Goal: Transaction & Acquisition: Purchase product/service

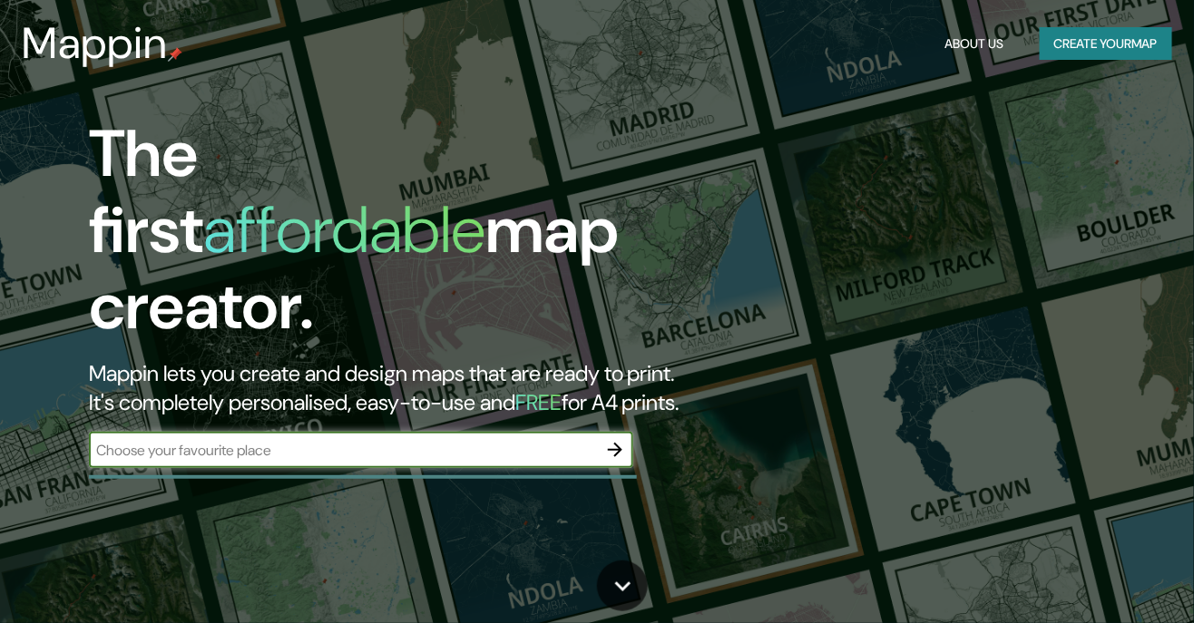
click at [1126, 51] on button "Create your map" at bounding box center [1106, 44] width 132 height 34
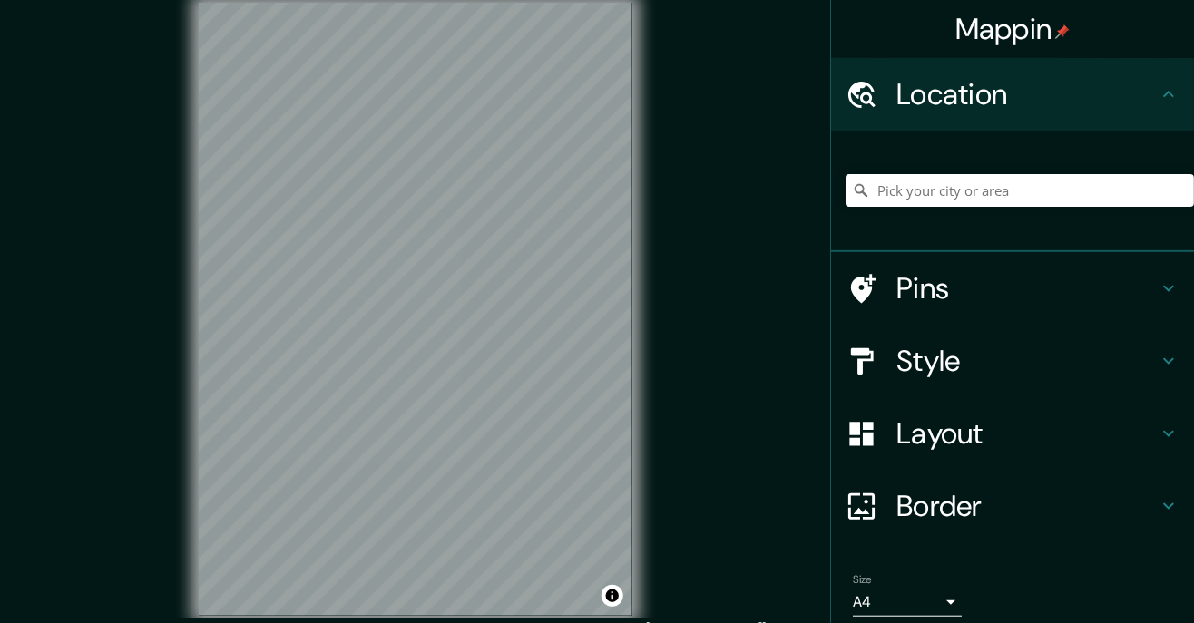
click at [961, 163] on div at bounding box center [1020, 190] width 348 height 91
click at [965, 200] on input "Pick your city or area" at bounding box center [1020, 190] width 348 height 33
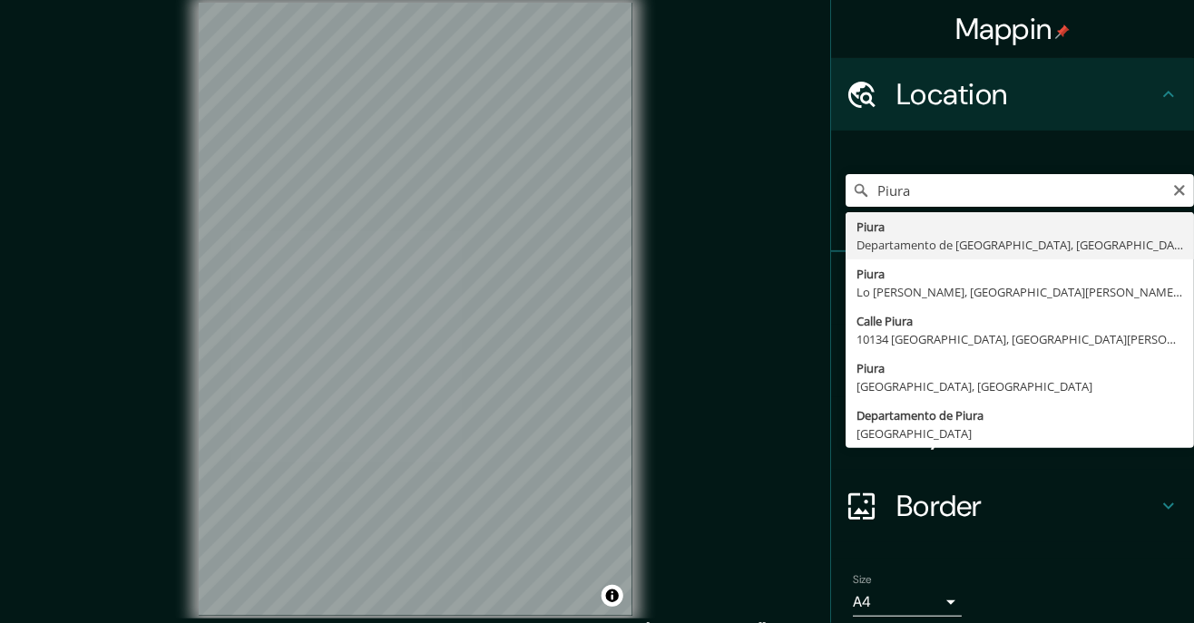
type input "Piura, [GEOGRAPHIC_DATA], [GEOGRAPHIC_DATA]"
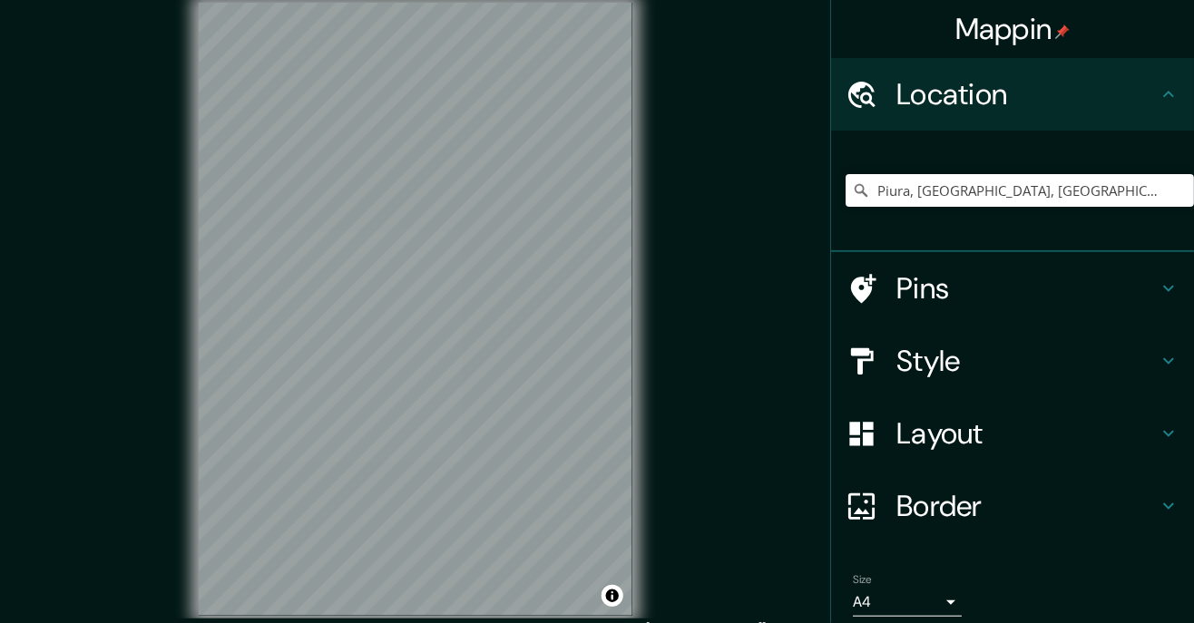
click at [715, 195] on div "Mappin Location [GEOGRAPHIC_DATA], [GEOGRAPHIC_DATA], [GEOGRAPHIC_DATA] Pins St…" at bounding box center [597, 324] width 1194 height 648
click at [584, 115] on div at bounding box center [583, 108] width 15 height 15
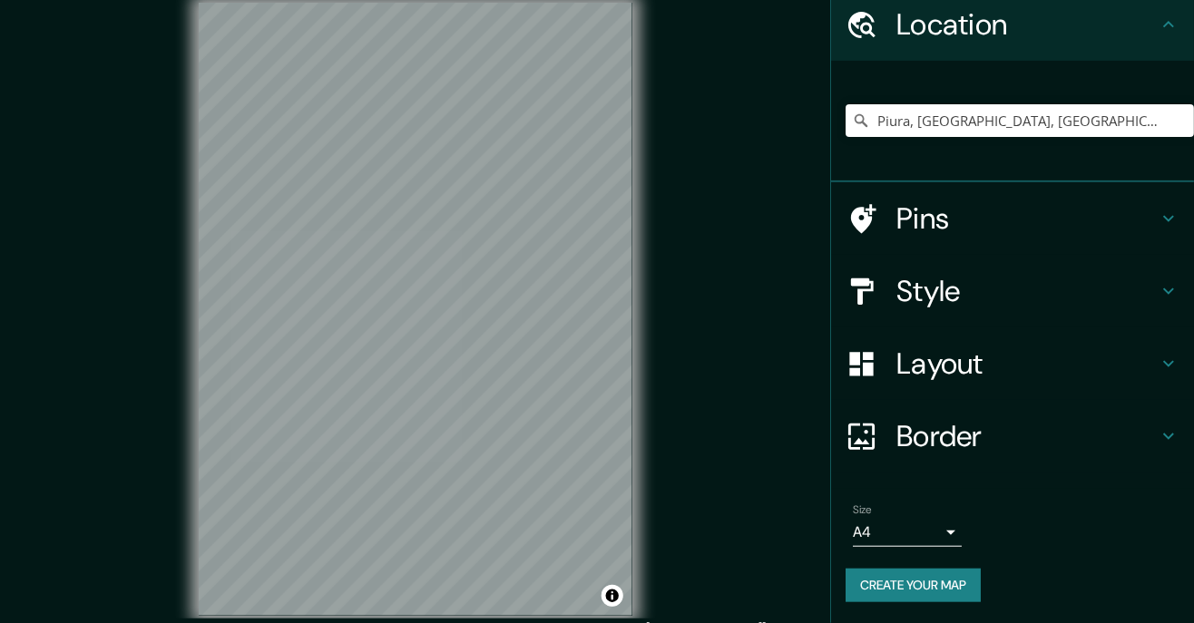
scroll to position [69, 0]
click at [1005, 298] on h4 "Style" at bounding box center [1027, 292] width 261 height 36
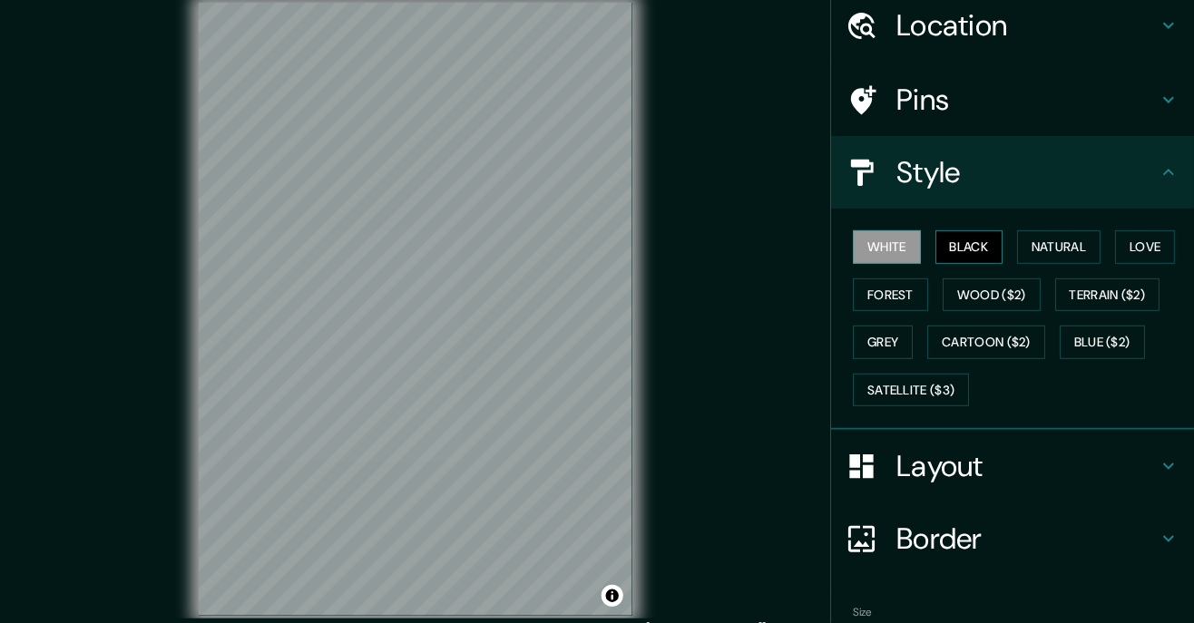
click at [978, 251] on button "Black" at bounding box center [970, 247] width 68 height 34
click at [1054, 248] on button "Natural" at bounding box center [1058, 247] width 83 height 34
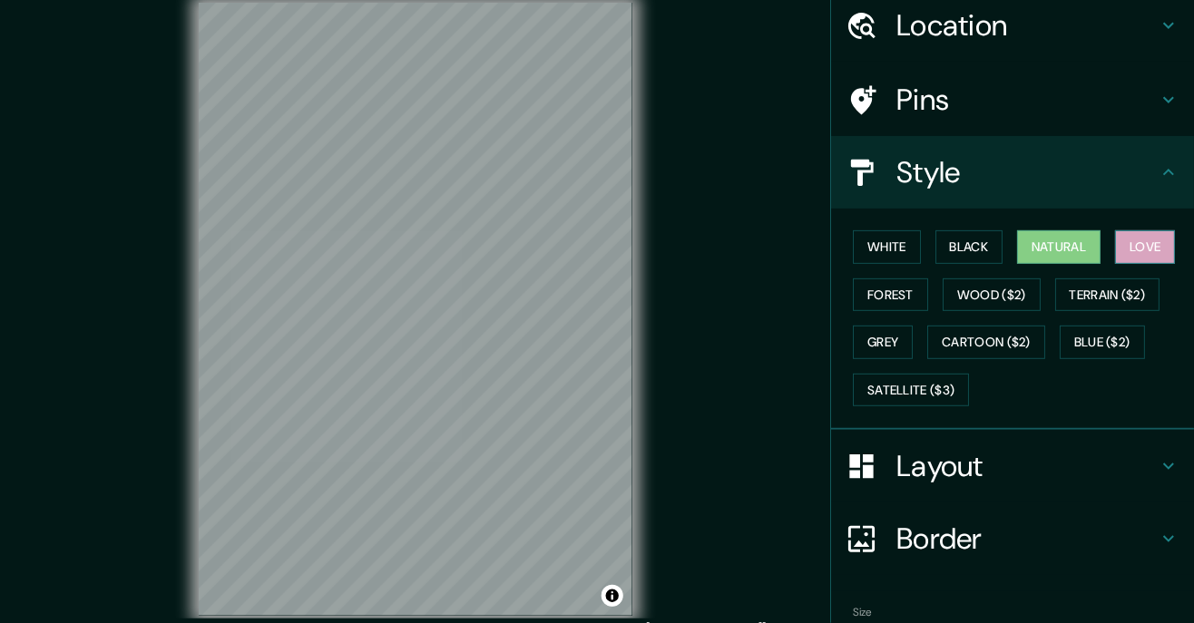
click at [1133, 252] on button "Love" at bounding box center [1145, 247] width 60 height 34
click at [900, 240] on button "White" at bounding box center [887, 247] width 68 height 34
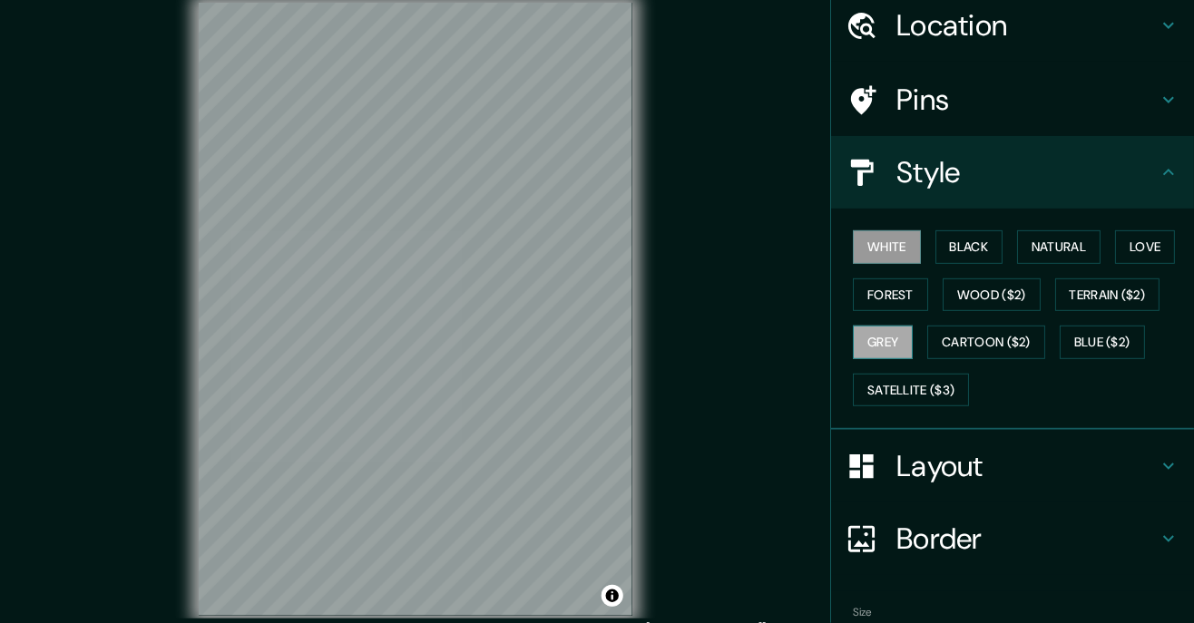
click at [887, 347] on button "Grey" at bounding box center [883, 343] width 60 height 34
click at [903, 250] on button "White" at bounding box center [887, 247] width 68 height 34
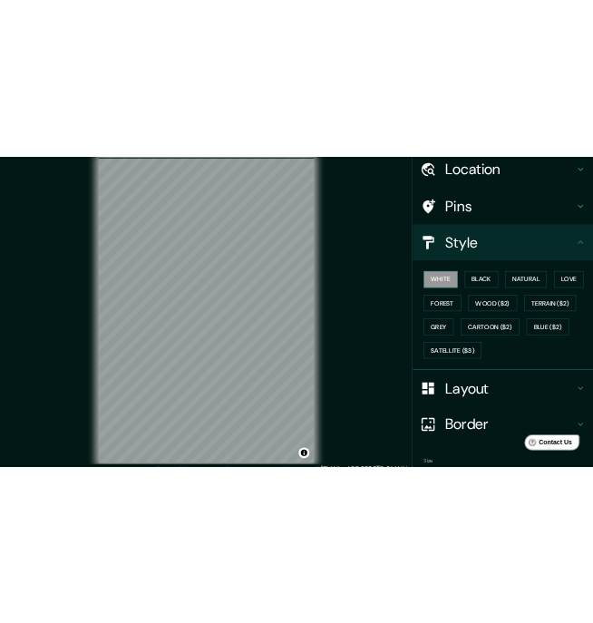
scroll to position [168, 0]
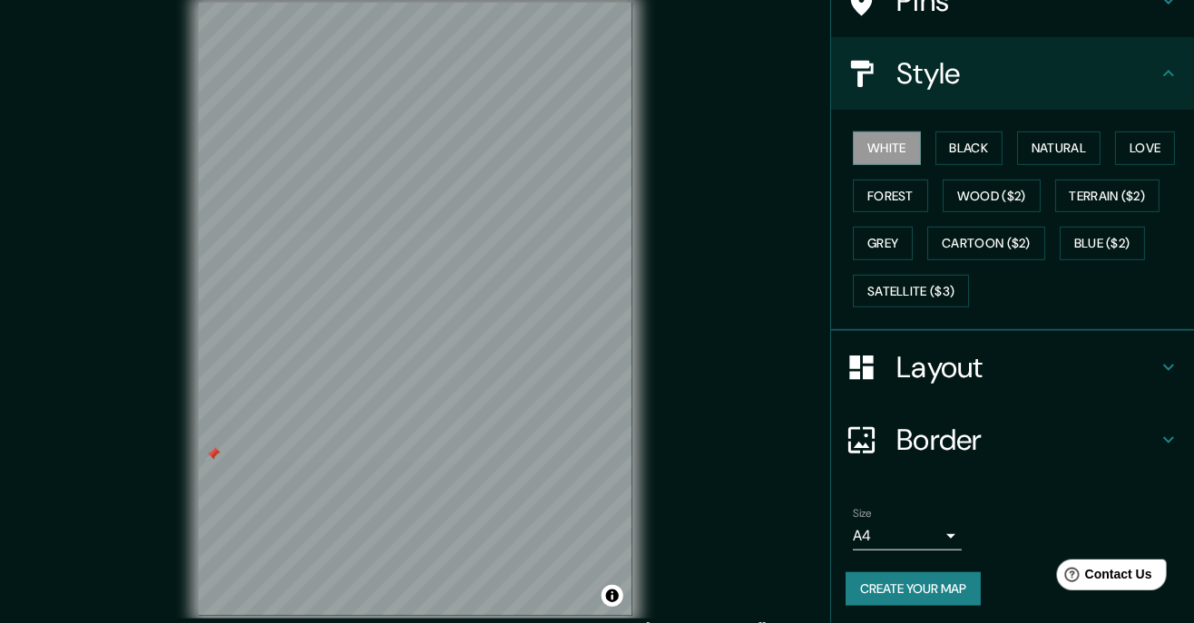
click at [216, 462] on div at bounding box center [213, 454] width 15 height 15
click at [441, 260] on div at bounding box center [437, 253] width 15 height 15
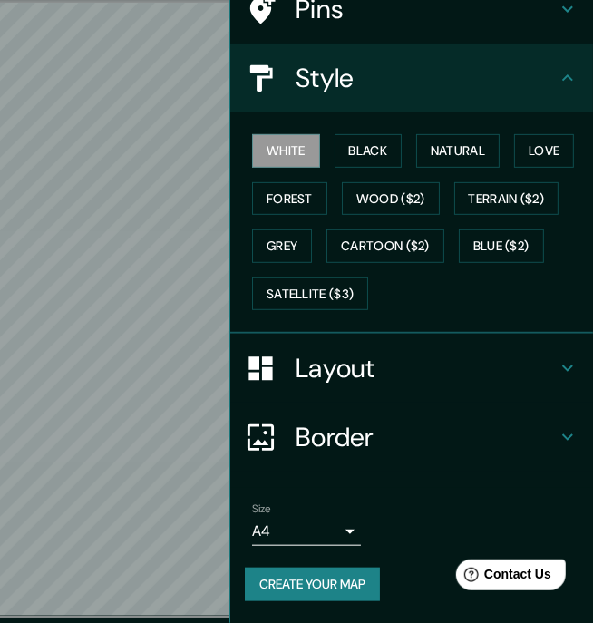
scroll to position [150, 0]
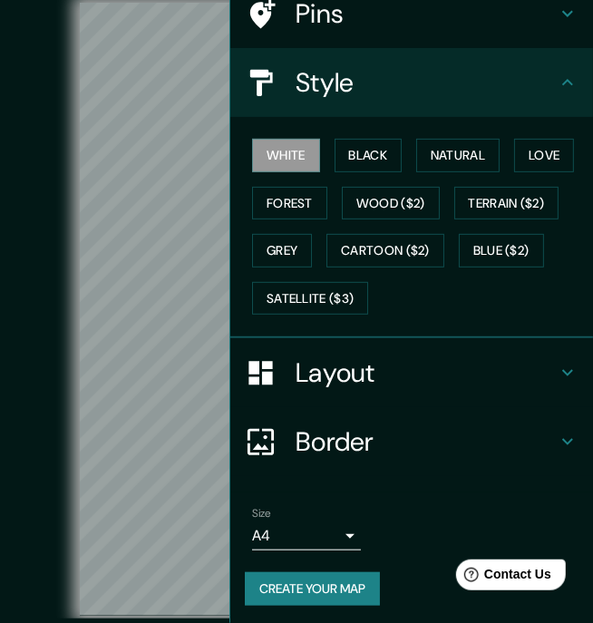
click at [423, 36] on div "Pins" at bounding box center [411, 13] width 363 height 69
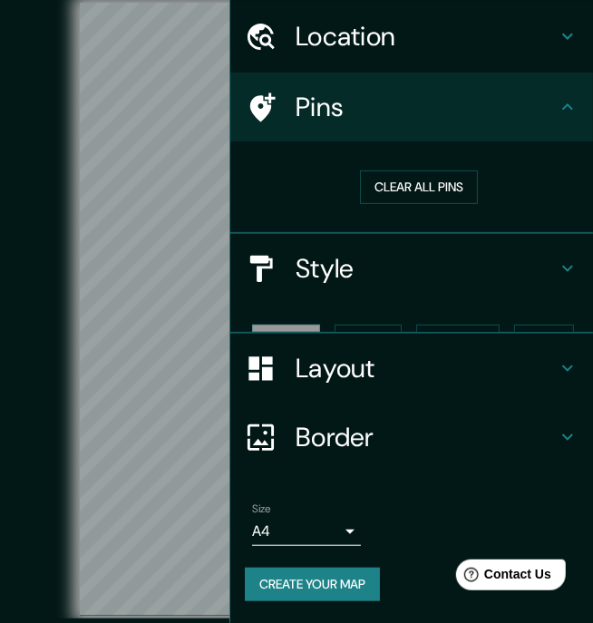
scroll to position [24, 0]
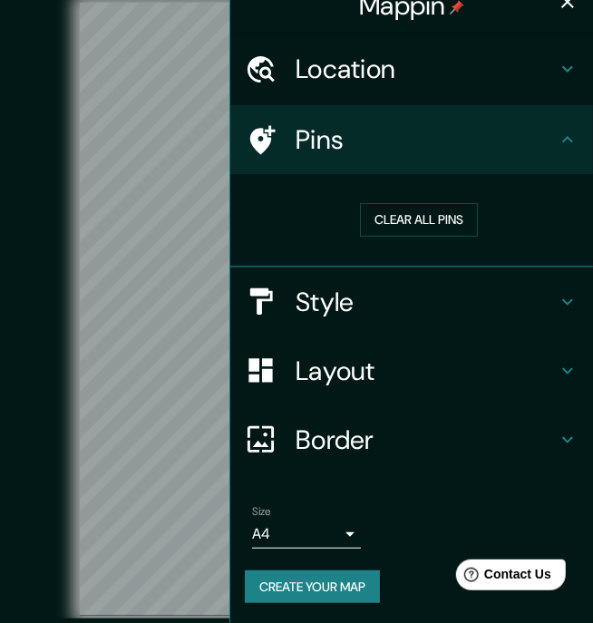
click at [573, 9] on icon "button" at bounding box center [568, 2] width 22 height 22
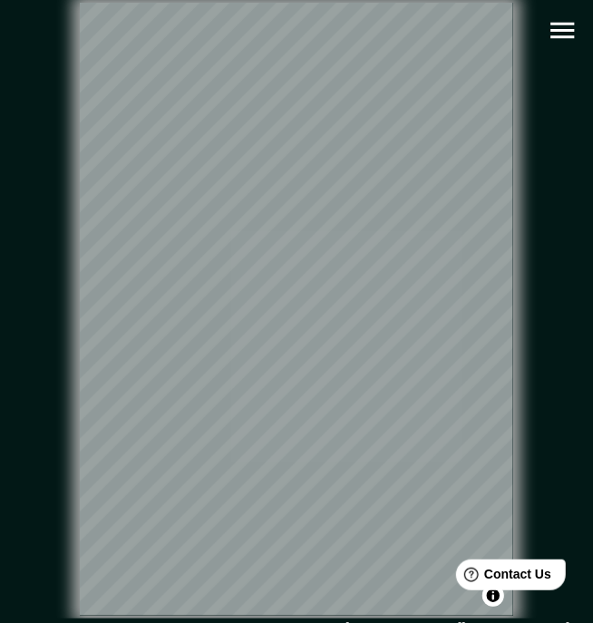
click at [565, 15] on icon "button" at bounding box center [563, 31] width 32 height 32
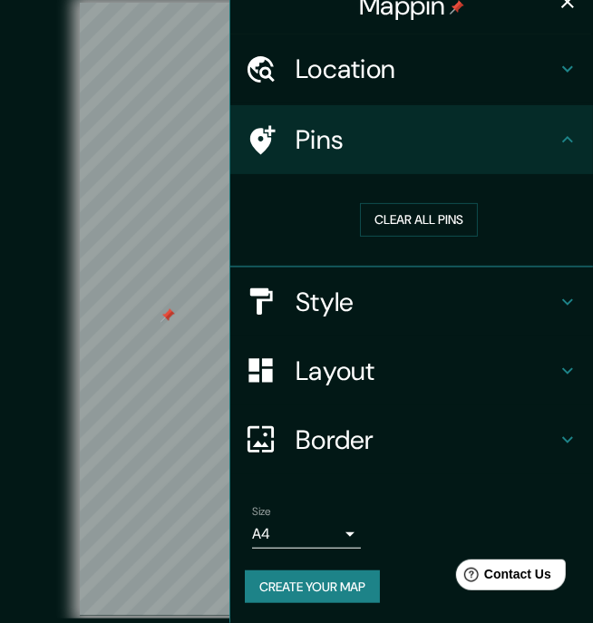
click at [572, 7] on icon "button" at bounding box center [568, 2] width 22 height 22
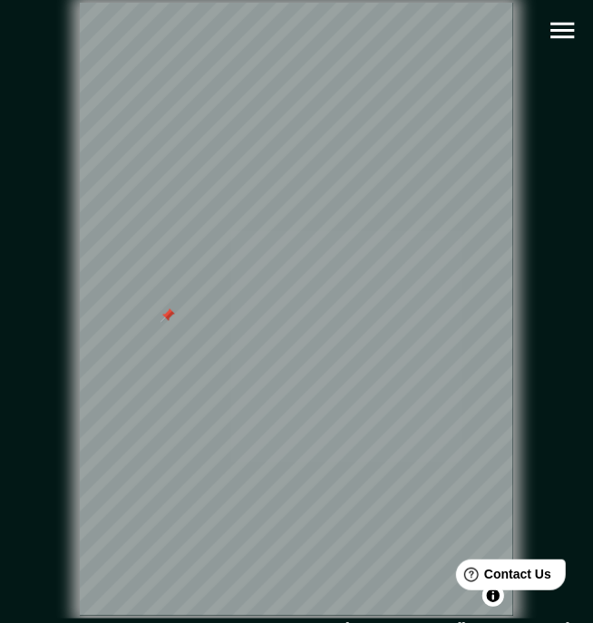
click at [167, 323] on div at bounding box center [168, 316] width 15 height 15
click at [570, 27] on icon "button" at bounding box center [563, 31] width 32 height 32
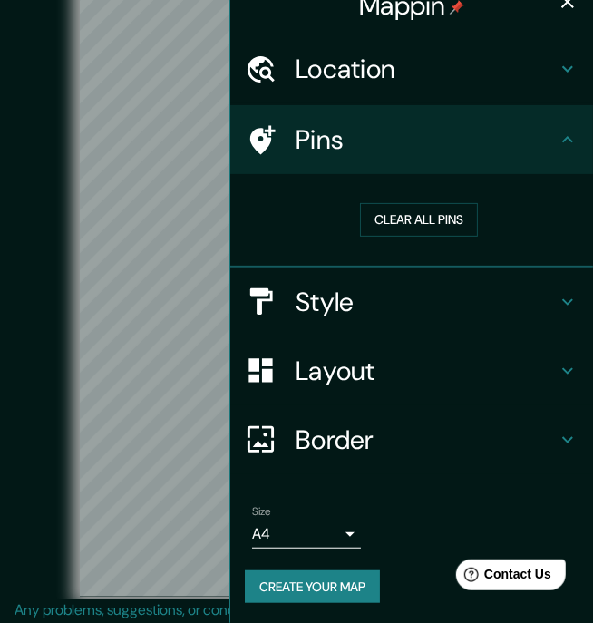
scroll to position [0, 0]
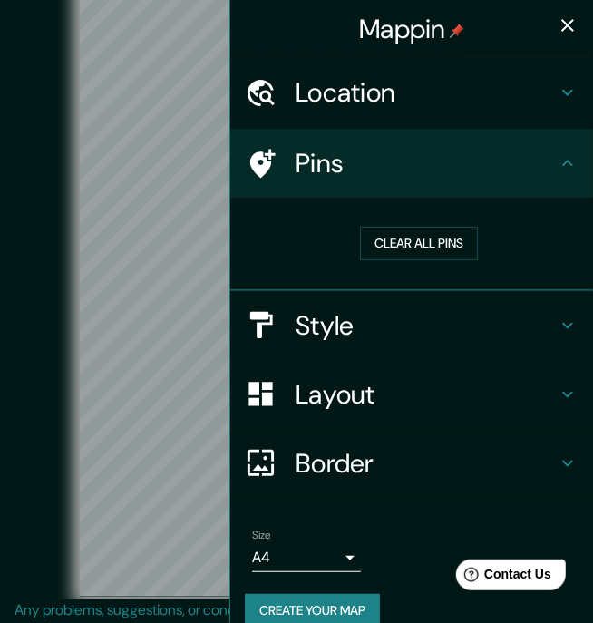
click at [344, 608] on button "Create your map" at bounding box center [312, 611] width 135 height 34
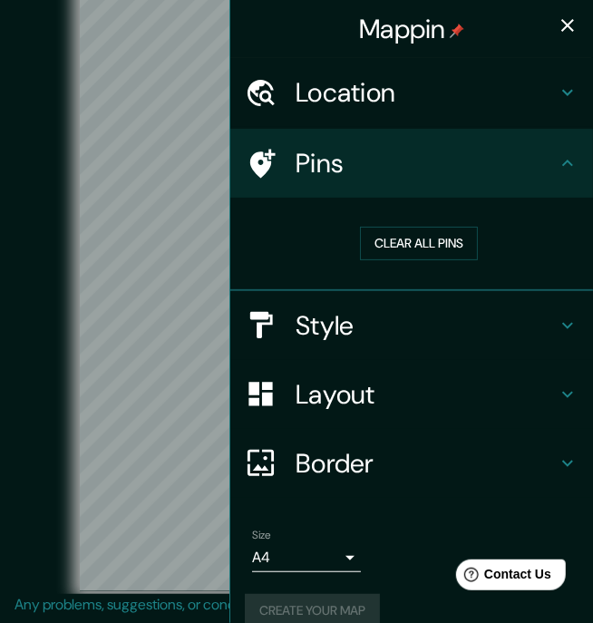
scroll to position [70, 0]
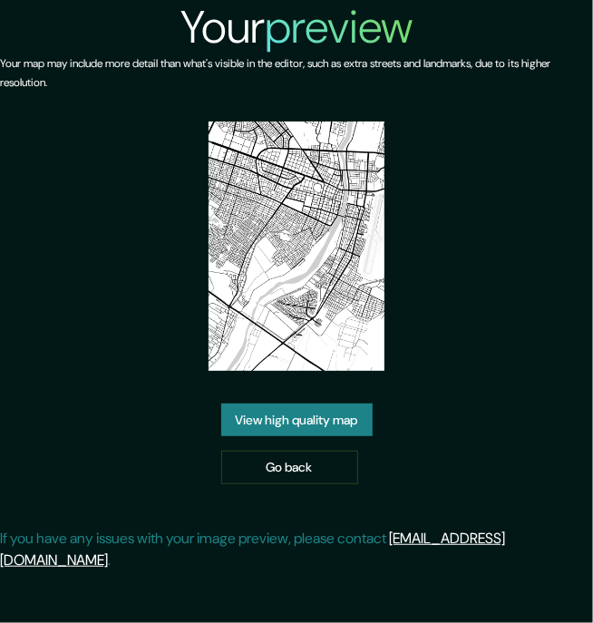
click at [351, 437] on link "View high quality map" at bounding box center [297, 421] width 152 height 34
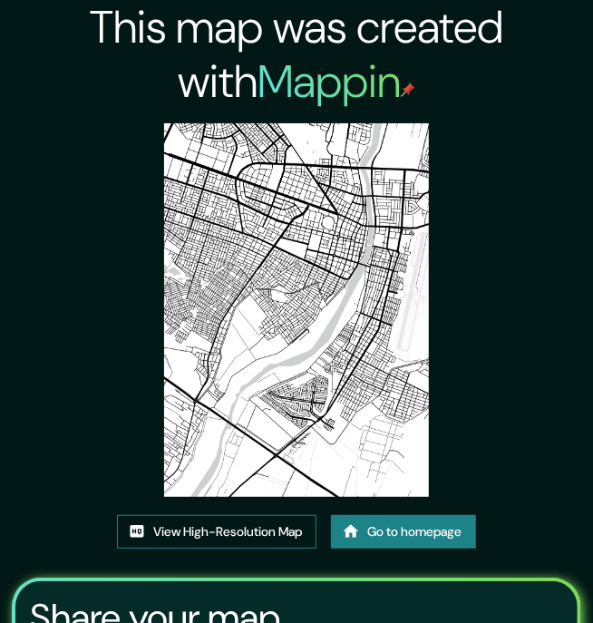
click at [261, 549] on link "View High-Resolution Map" at bounding box center [217, 532] width 200 height 34
